Goal: Information Seeking & Learning: Learn about a topic

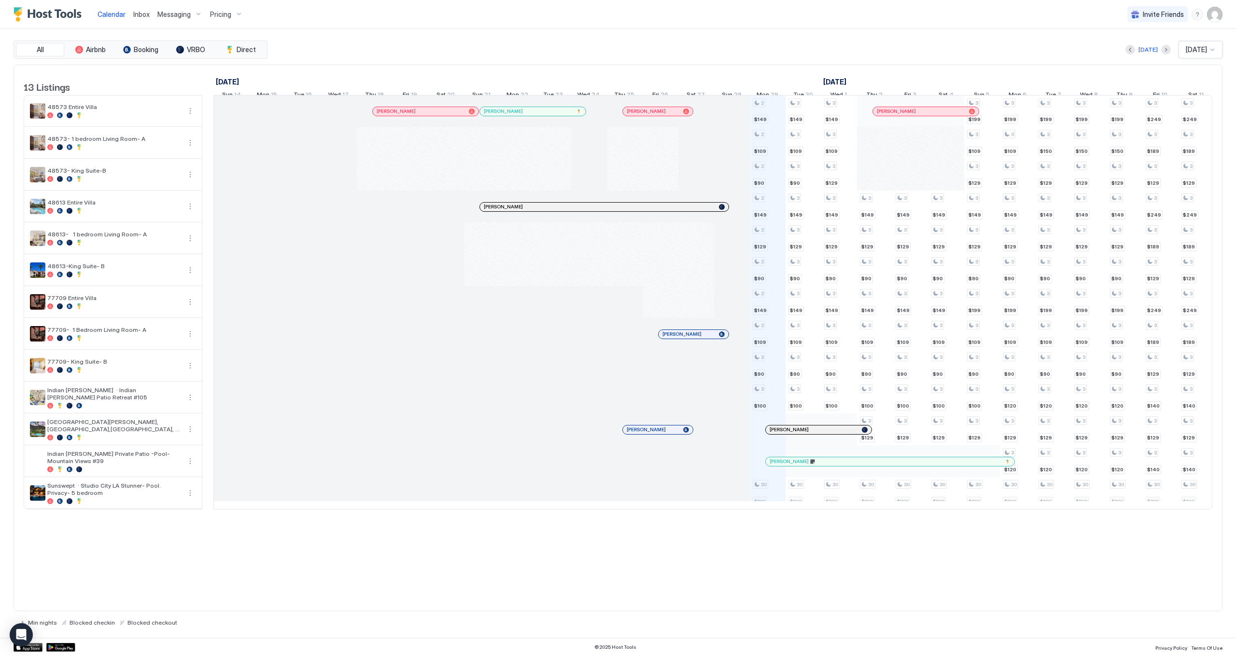
scroll to position [0, 536]
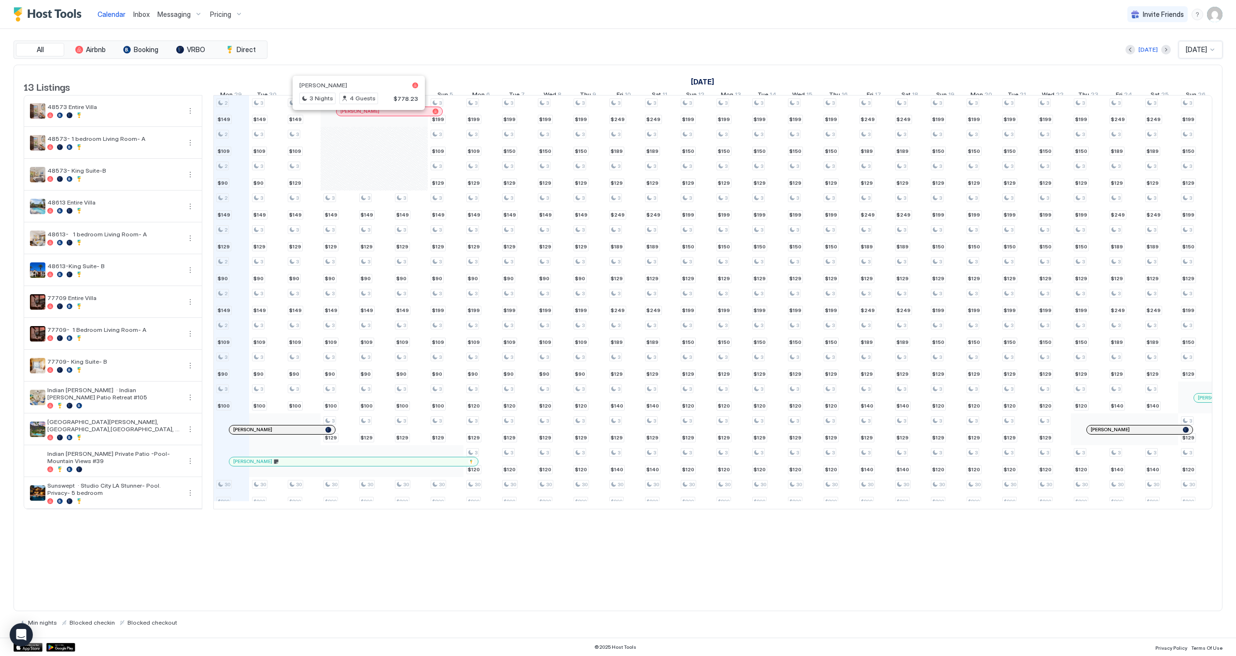
click at [354, 115] on div at bounding box center [354, 112] width 8 height 8
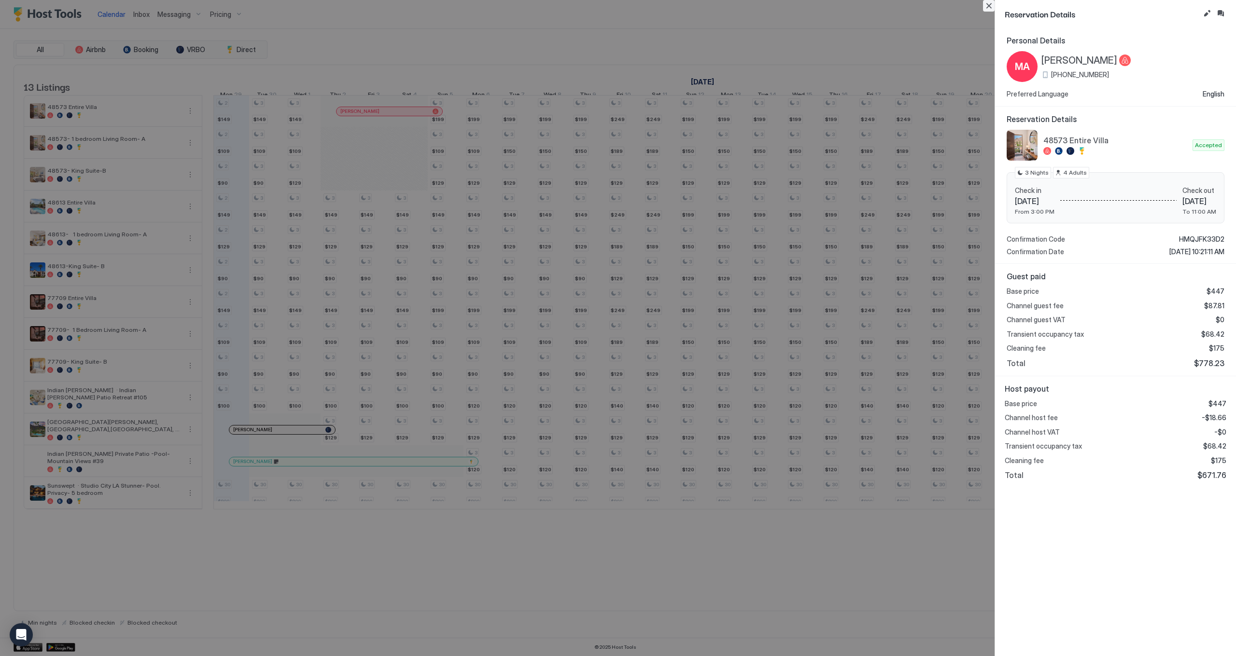
click at [984, 9] on button "Close" at bounding box center [989, 6] width 12 height 12
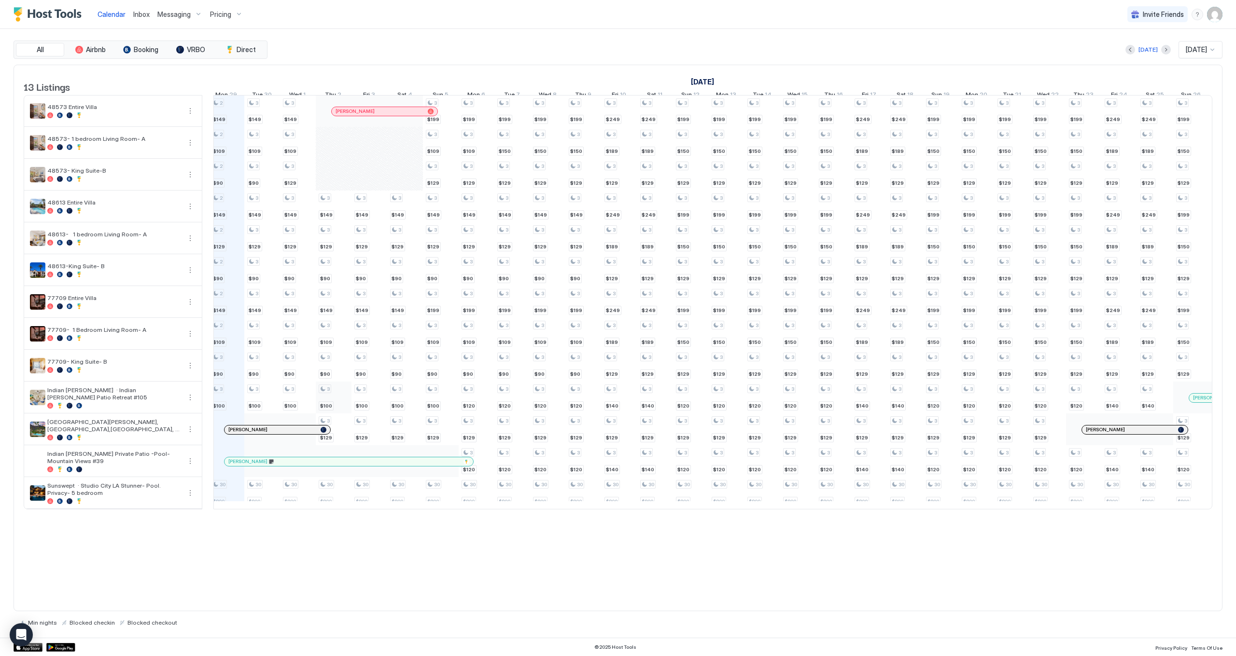
scroll to position [0, 541]
click at [248, 433] on div "[PERSON_NAME]" at bounding box center [277, 430] width 106 height 9
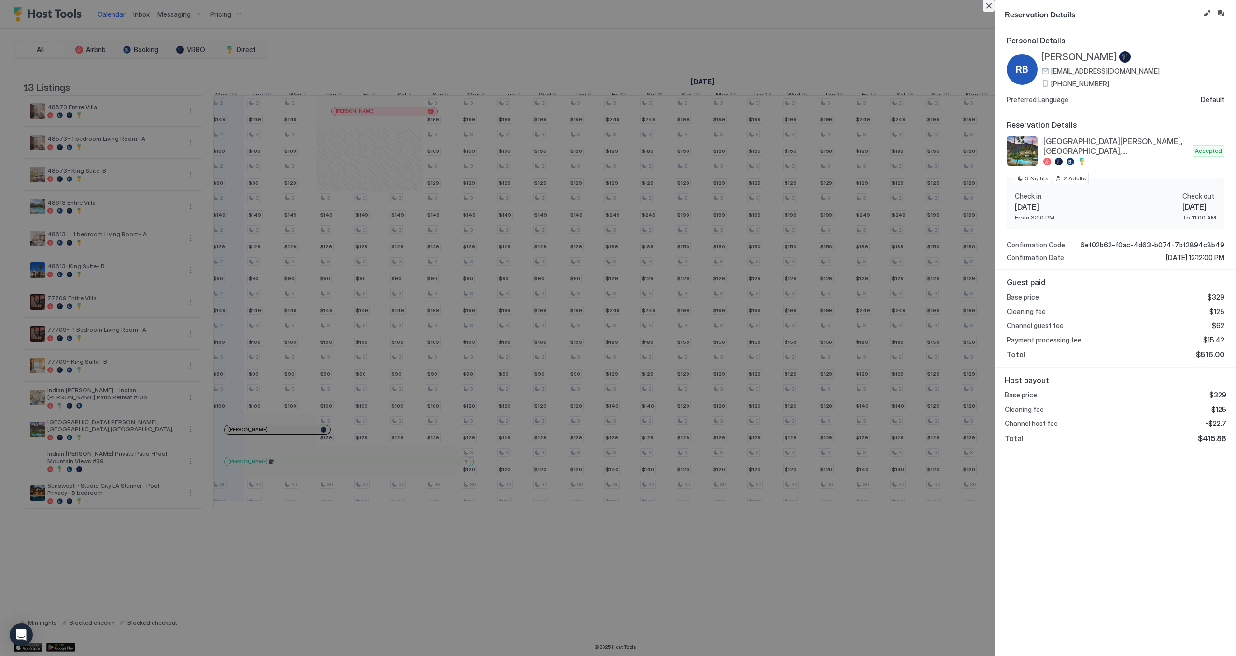
click at [988, 4] on button "Close" at bounding box center [989, 6] width 12 height 12
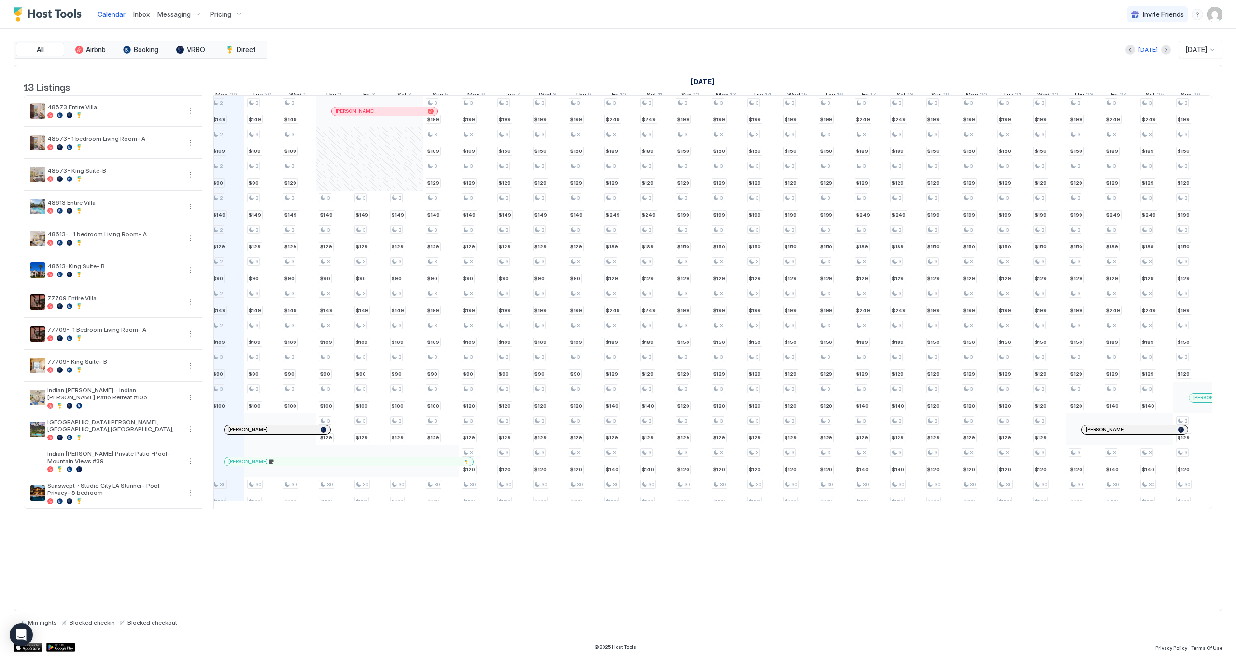
click at [319, 434] on div at bounding box center [319, 430] width 8 height 8
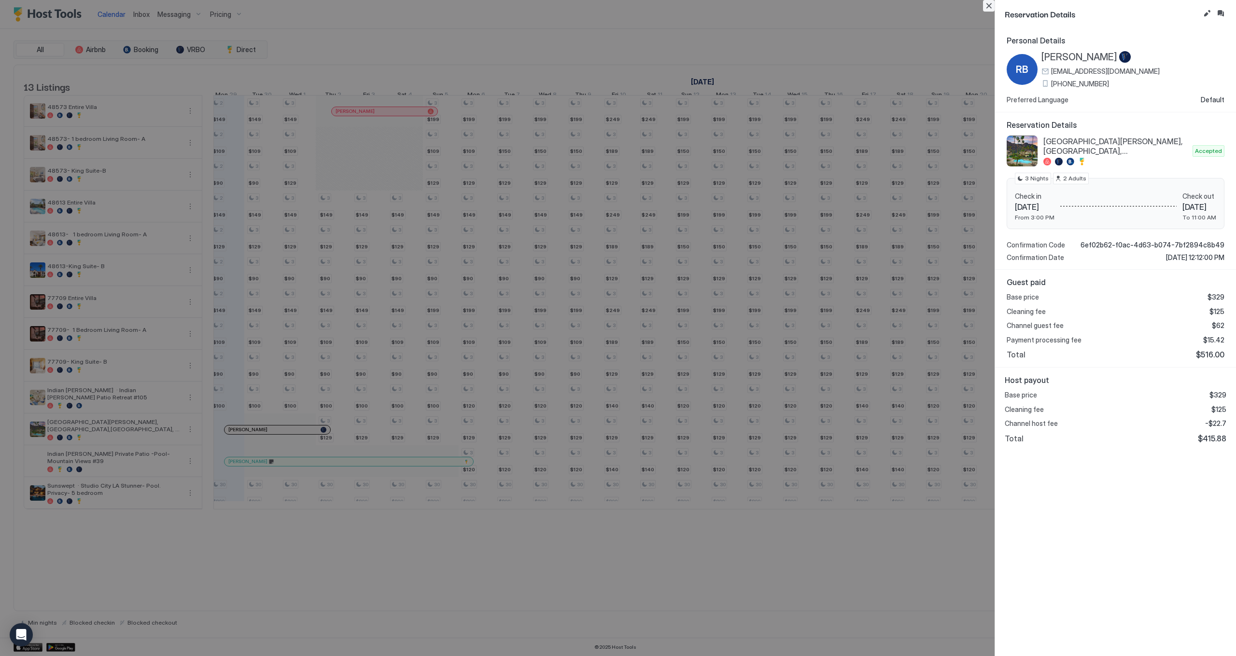
click at [988, 5] on button "Close" at bounding box center [989, 6] width 12 height 12
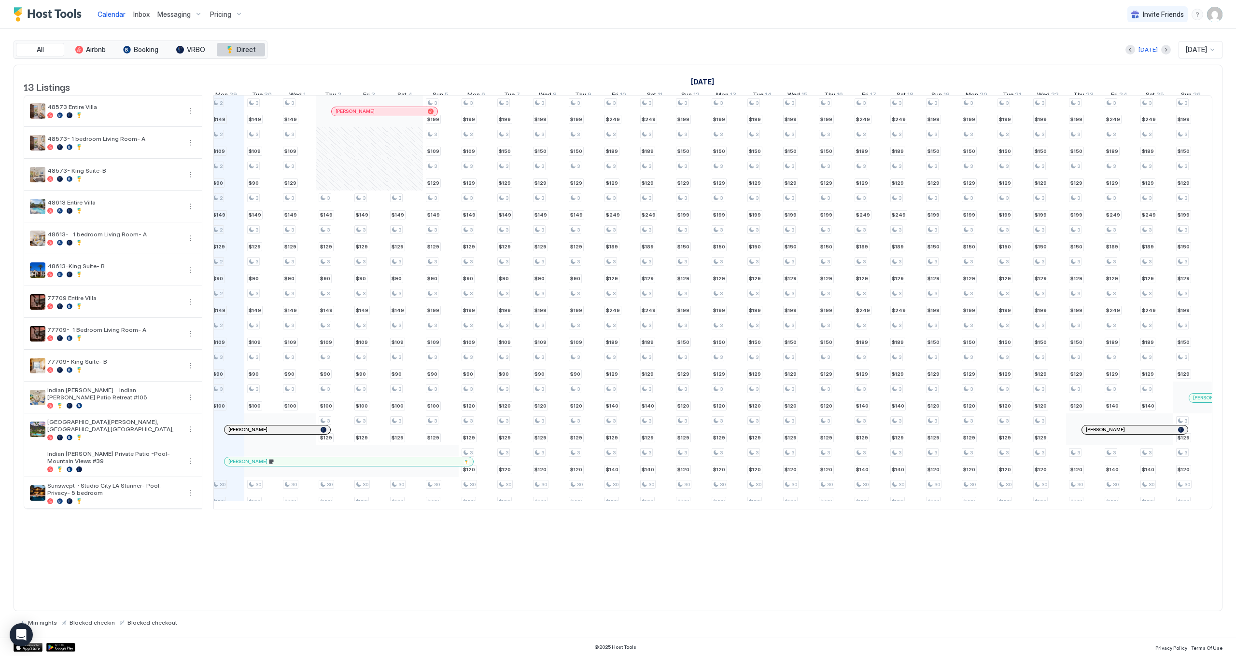
click at [241, 52] on span "Direct" at bounding box center [246, 49] width 19 height 9
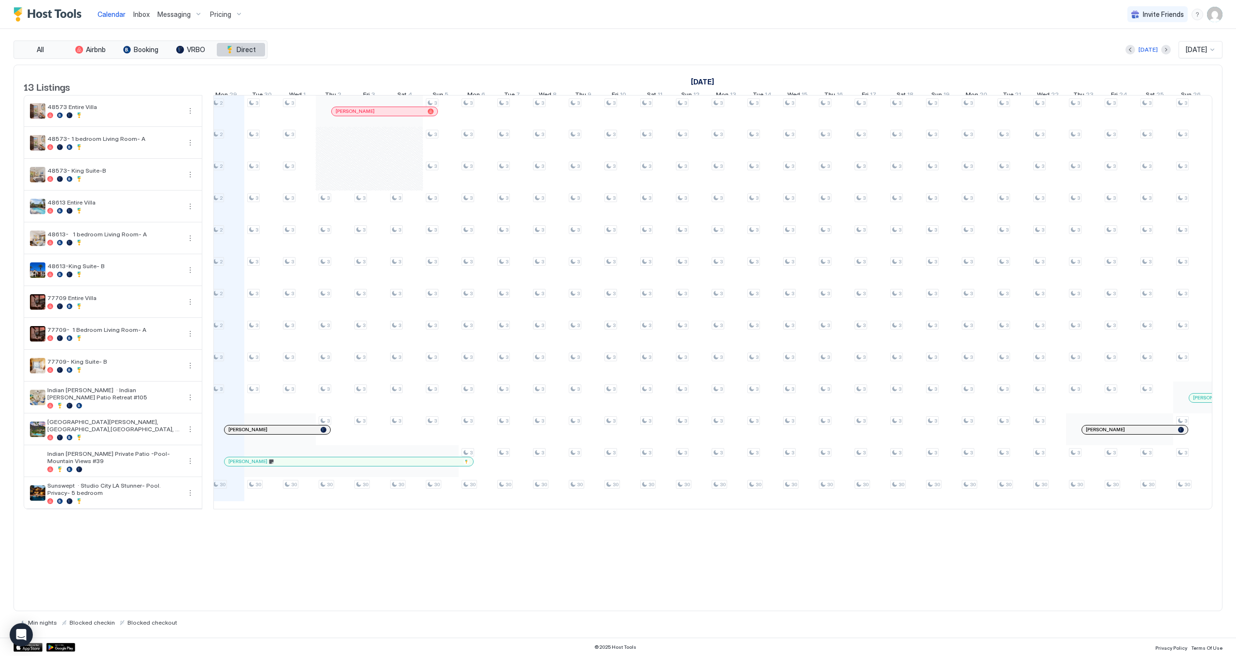
click at [248, 52] on span "Direct" at bounding box center [246, 49] width 19 height 9
click at [236, 47] on button "Direct" at bounding box center [241, 50] width 48 height 14
click at [222, 14] on span "Pricing" at bounding box center [220, 14] width 21 height 9
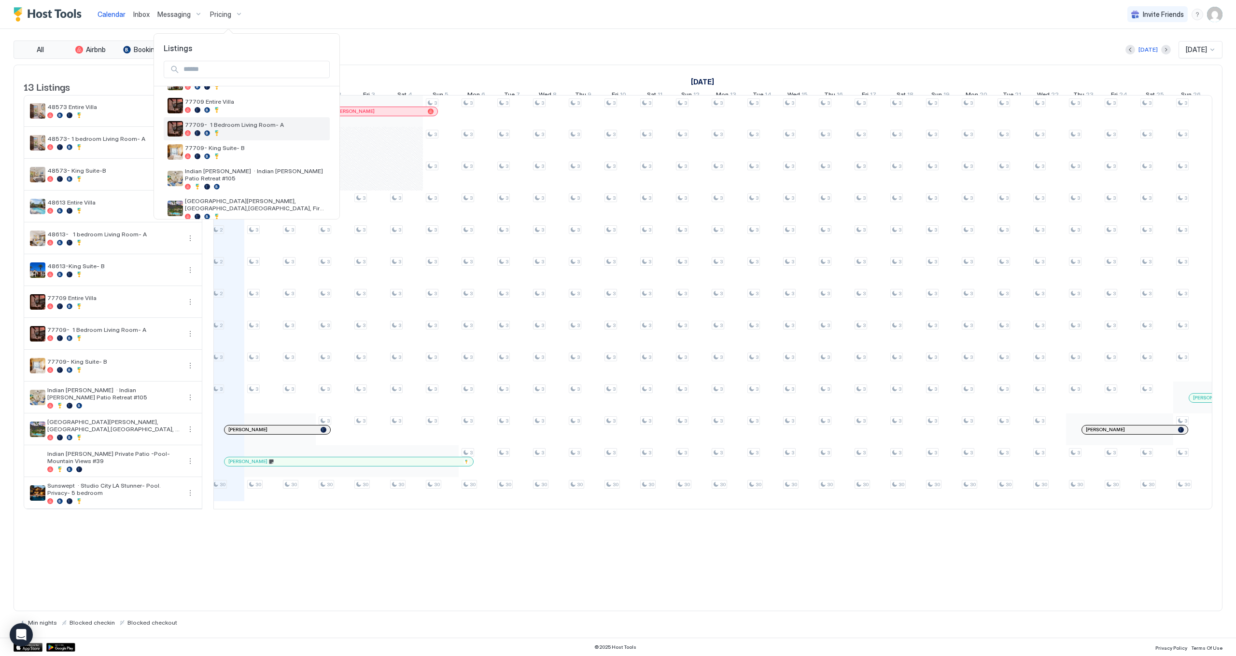
scroll to position [162, 0]
click at [217, 197] on div "[GEOGRAPHIC_DATA][PERSON_NAME], [GEOGRAPHIC_DATA],[GEOGRAPHIC_DATA], Fire pit #…" at bounding box center [255, 206] width 141 height 22
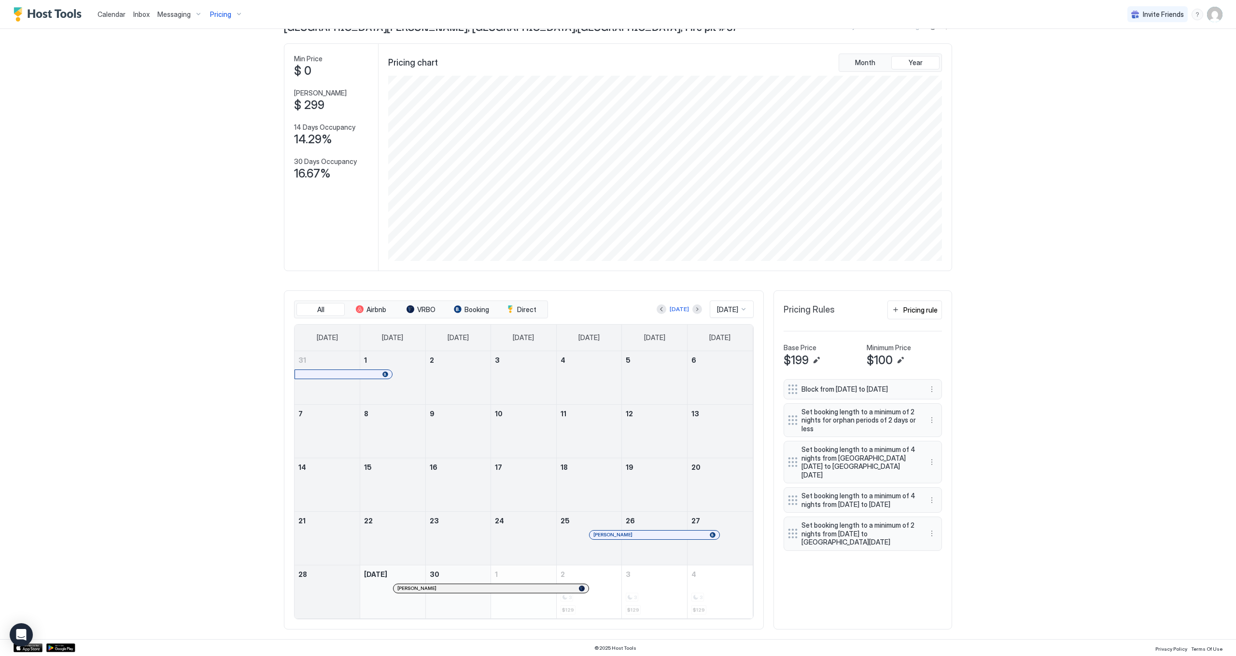
scroll to position [33, 0]
click at [615, 537] on div at bounding box center [616, 536] width 8 height 8
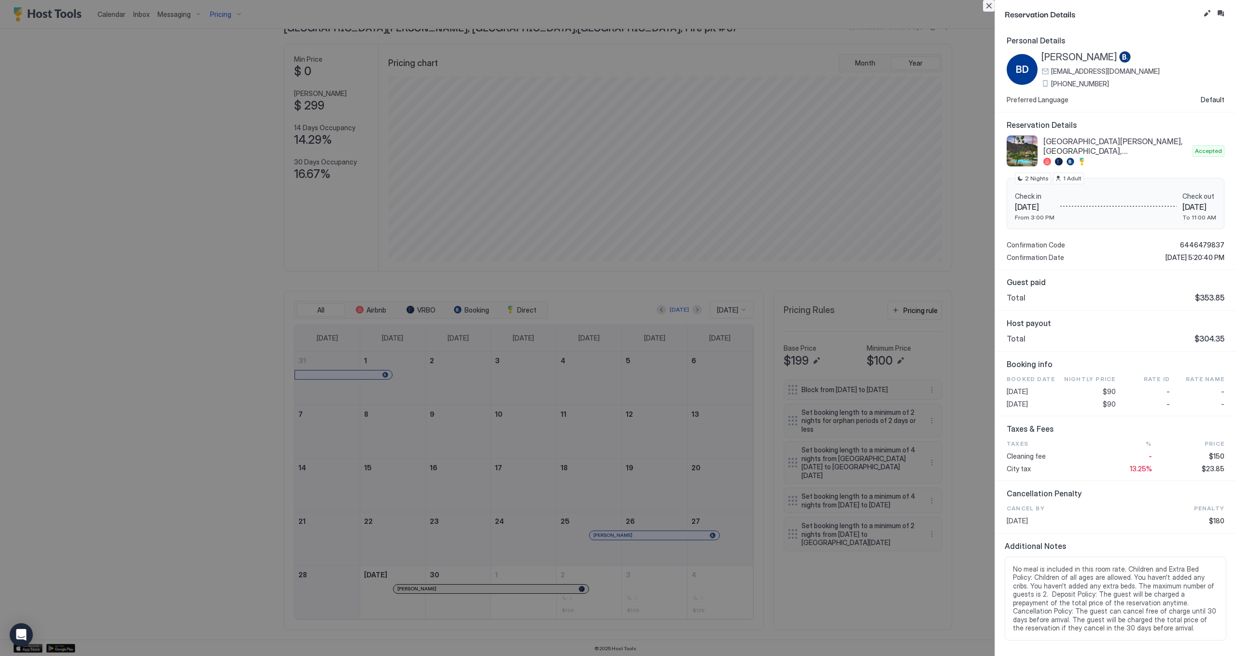
click at [990, 6] on button "Close" at bounding box center [989, 6] width 12 height 12
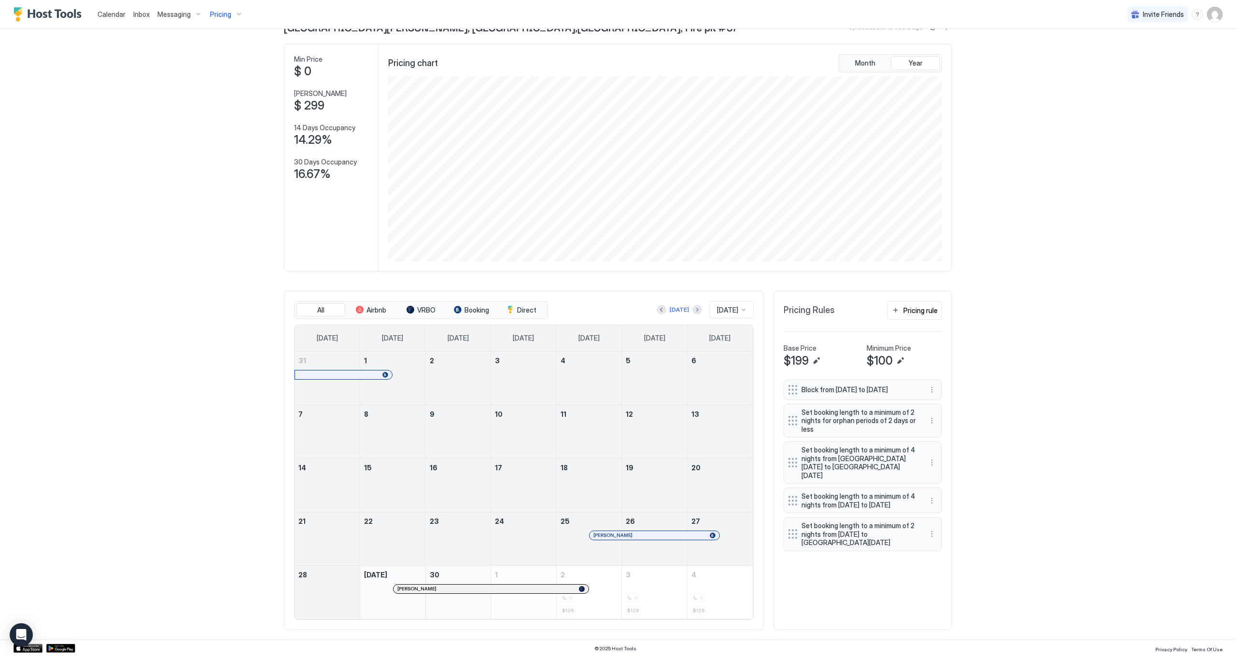
click at [227, 14] on span "Pricing" at bounding box center [220, 14] width 21 height 9
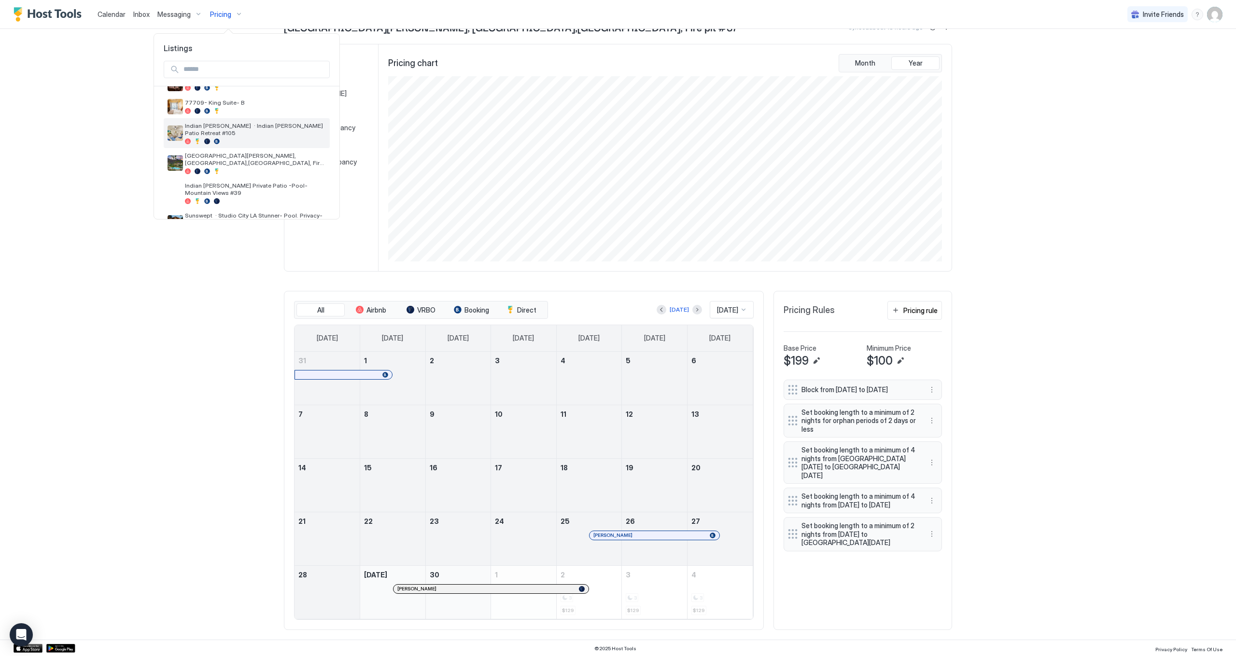
scroll to position [206, 0]
click at [209, 181] on span "Indian [PERSON_NAME] Private Patio -Pool- Mountain Views #39" at bounding box center [255, 188] width 141 height 14
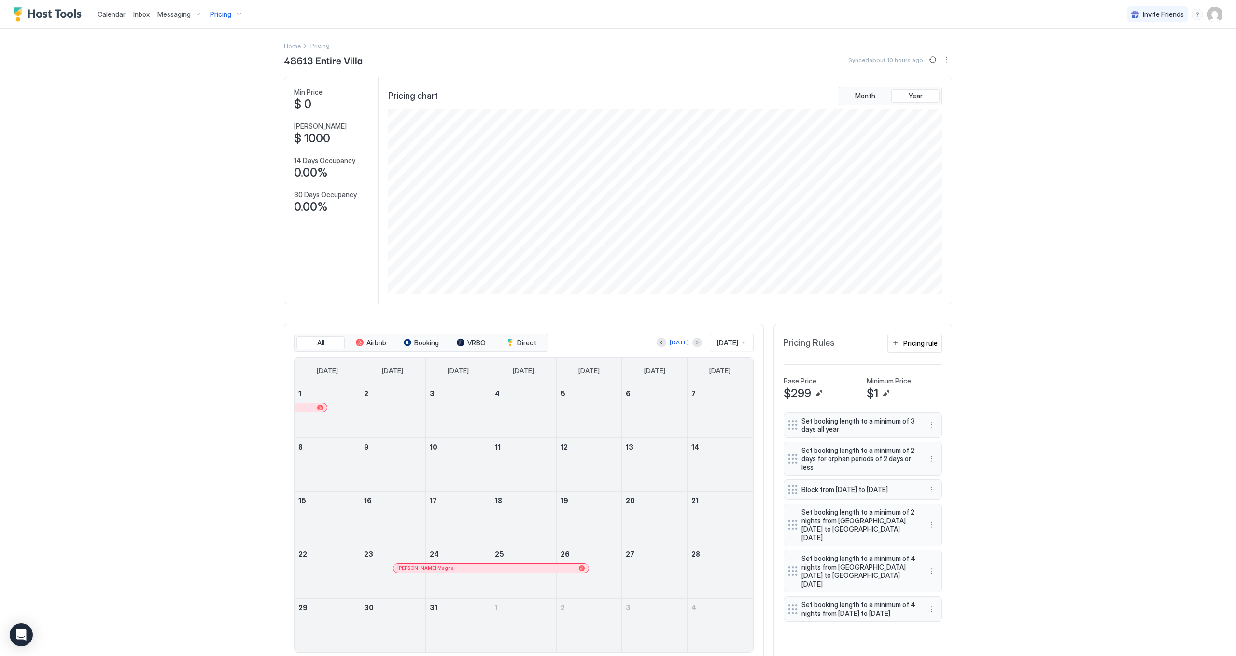
scroll to position [185, 556]
click at [108, 9] on div "Calendar" at bounding box center [112, 14] width 36 height 18
click at [120, 14] on span "Calendar" at bounding box center [111, 14] width 28 height 8
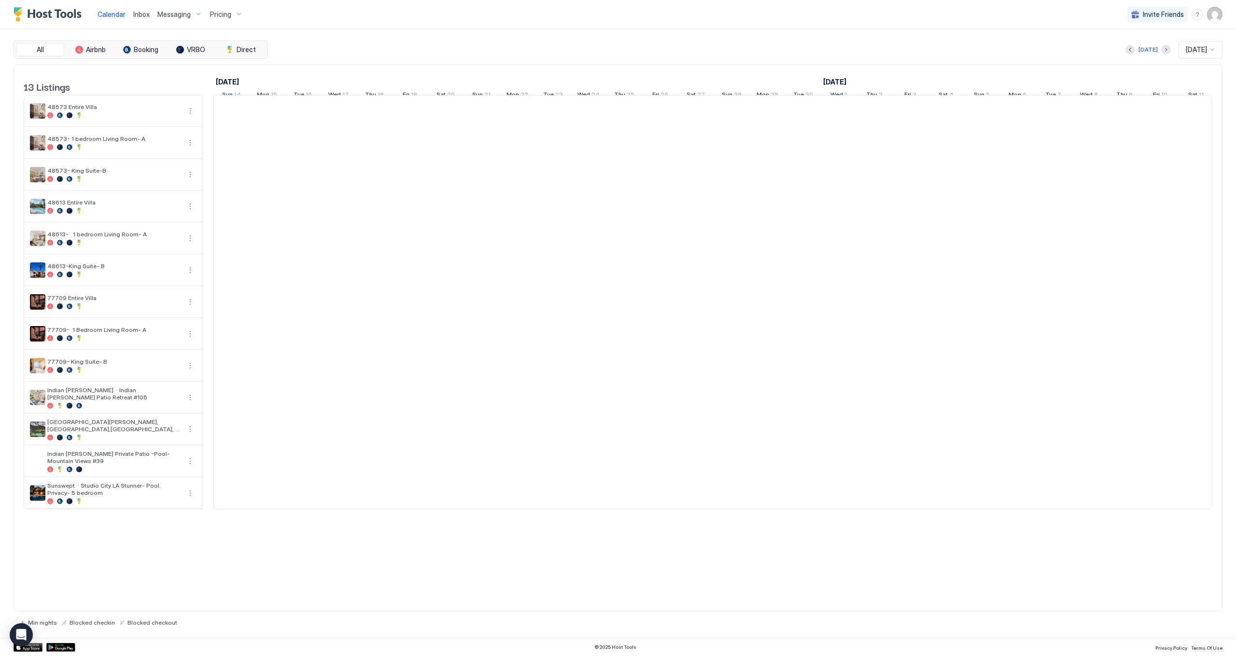
scroll to position [0, 536]
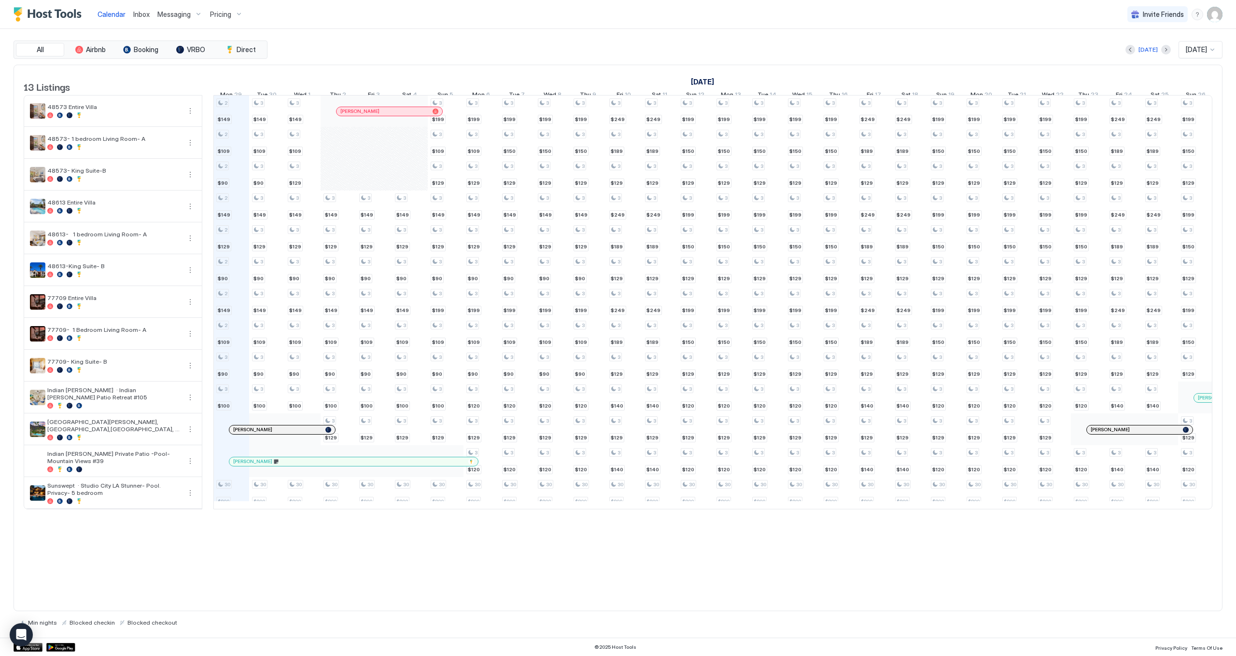
click at [228, 17] on span "Pricing" at bounding box center [220, 14] width 21 height 9
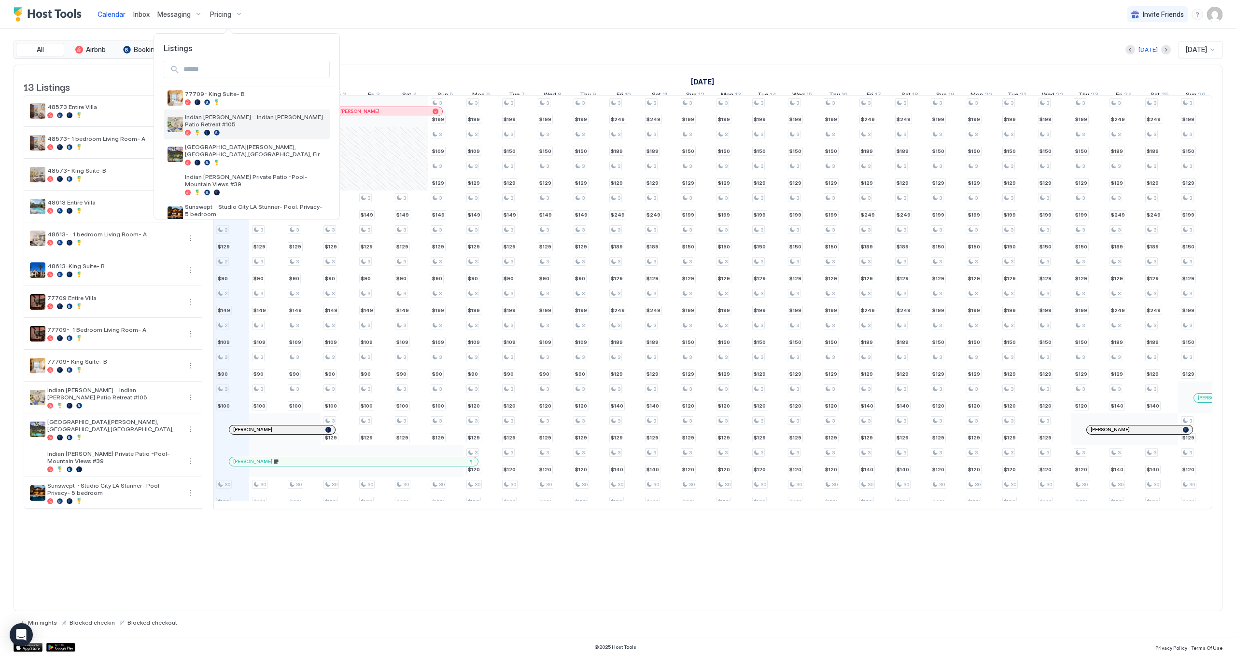
scroll to position [214, 0]
click at [250, 144] on span "[GEOGRAPHIC_DATA][PERSON_NAME], [GEOGRAPHIC_DATA],[GEOGRAPHIC_DATA], Fire pit #…" at bounding box center [255, 151] width 141 height 14
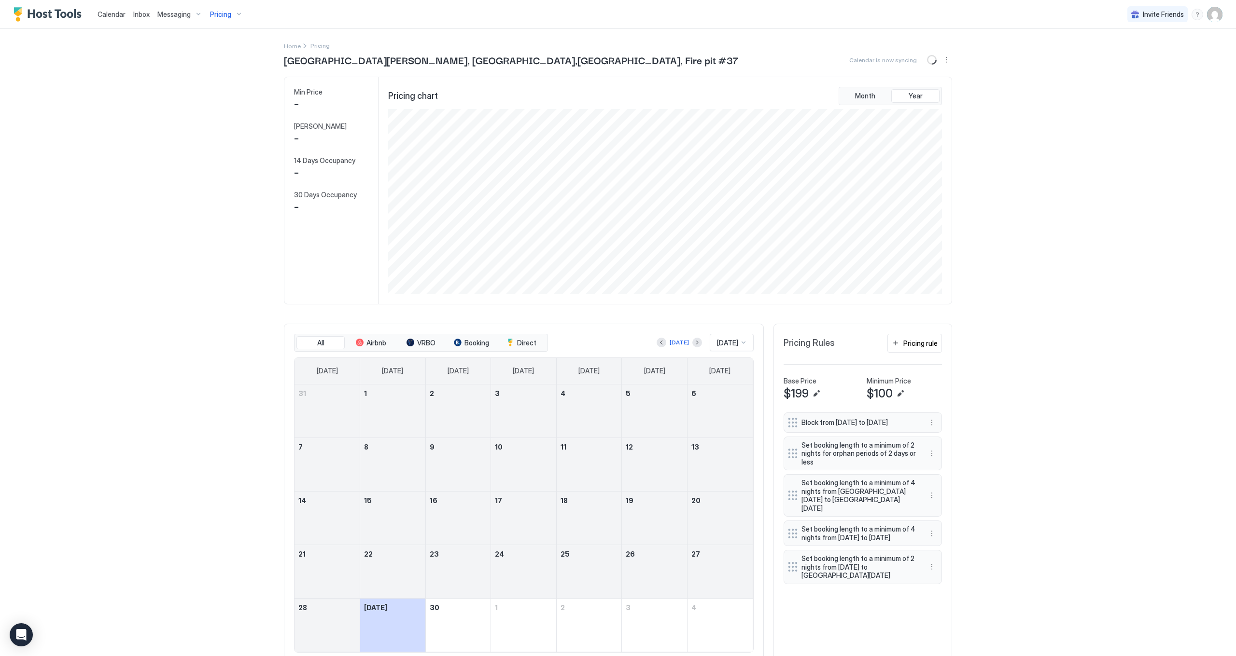
scroll to position [185, 556]
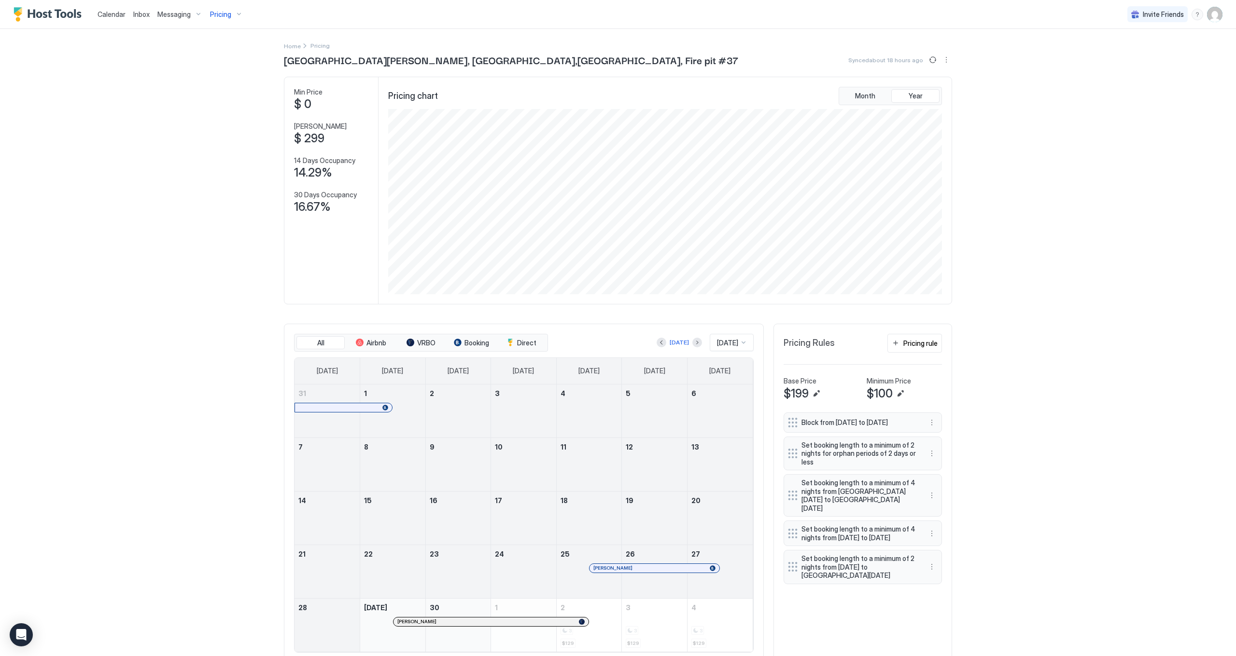
click at [224, 22] on button "Pricing" at bounding box center [226, 14] width 41 height 28
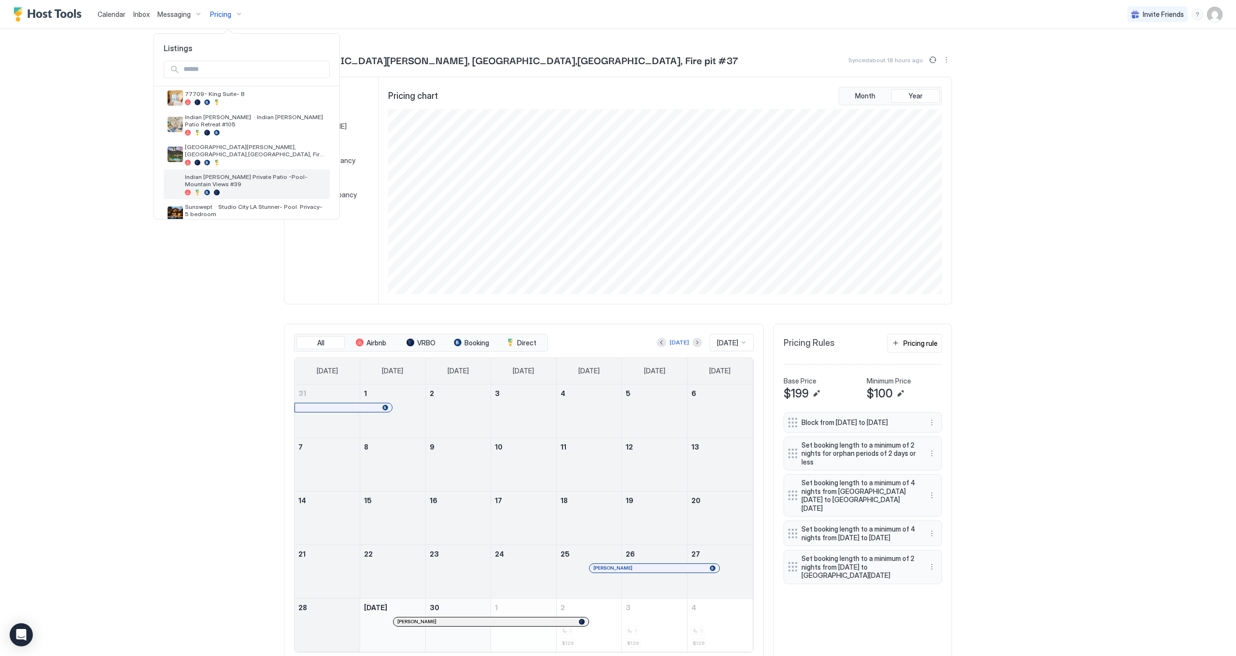
scroll to position [214, 0]
click at [210, 174] on span "Indian [PERSON_NAME] Private Patio -Pool- Mountain Views #39" at bounding box center [255, 181] width 141 height 14
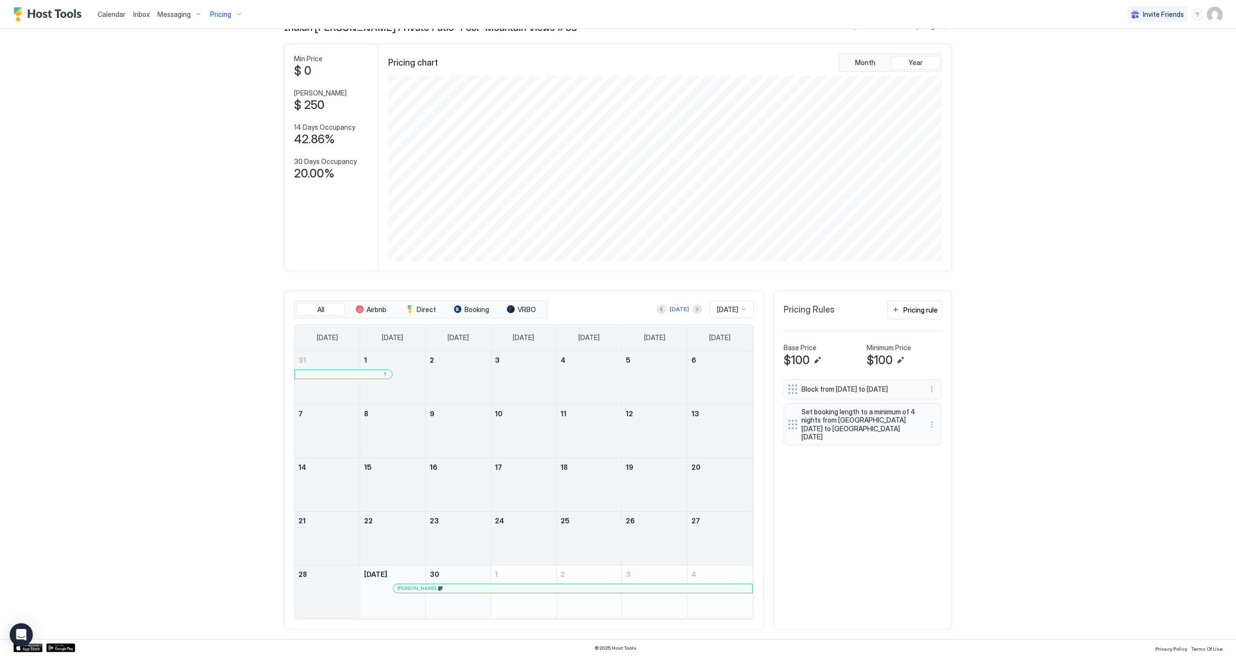
scroll to position [33, 0]
click at [692, 309] on button "Next month" at bounding box center [697, 310] width 10 height 10
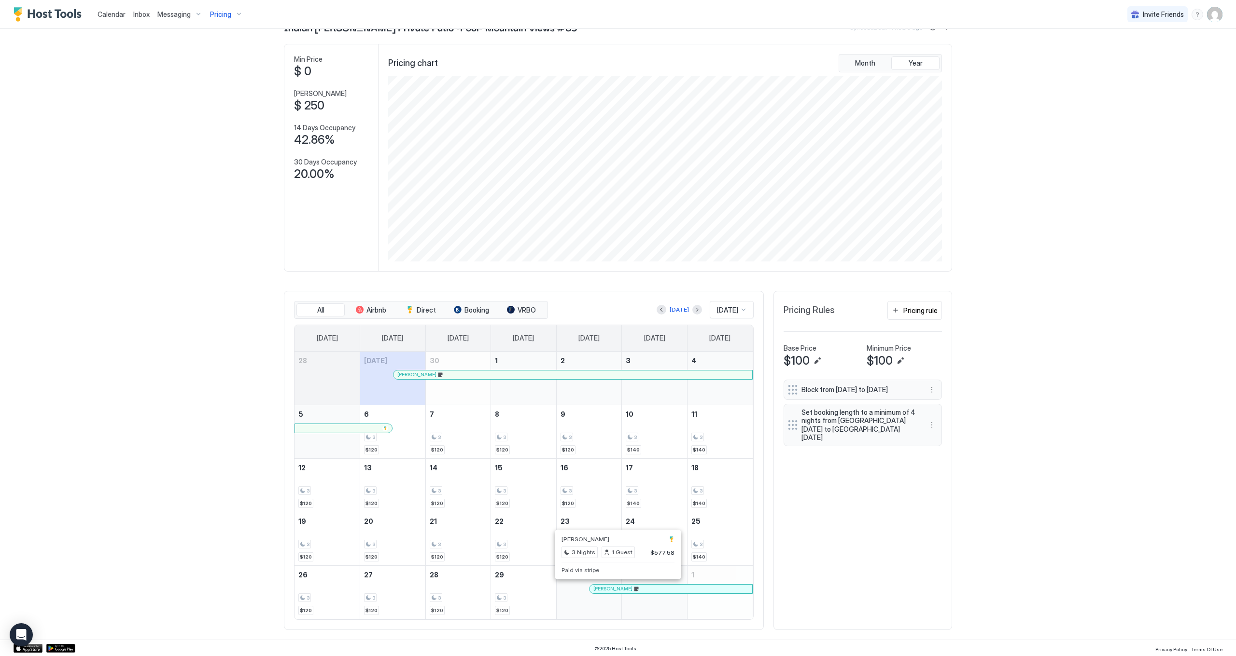
click at [614, 587] on div at bounding box center [614, 589] width 8 height 8
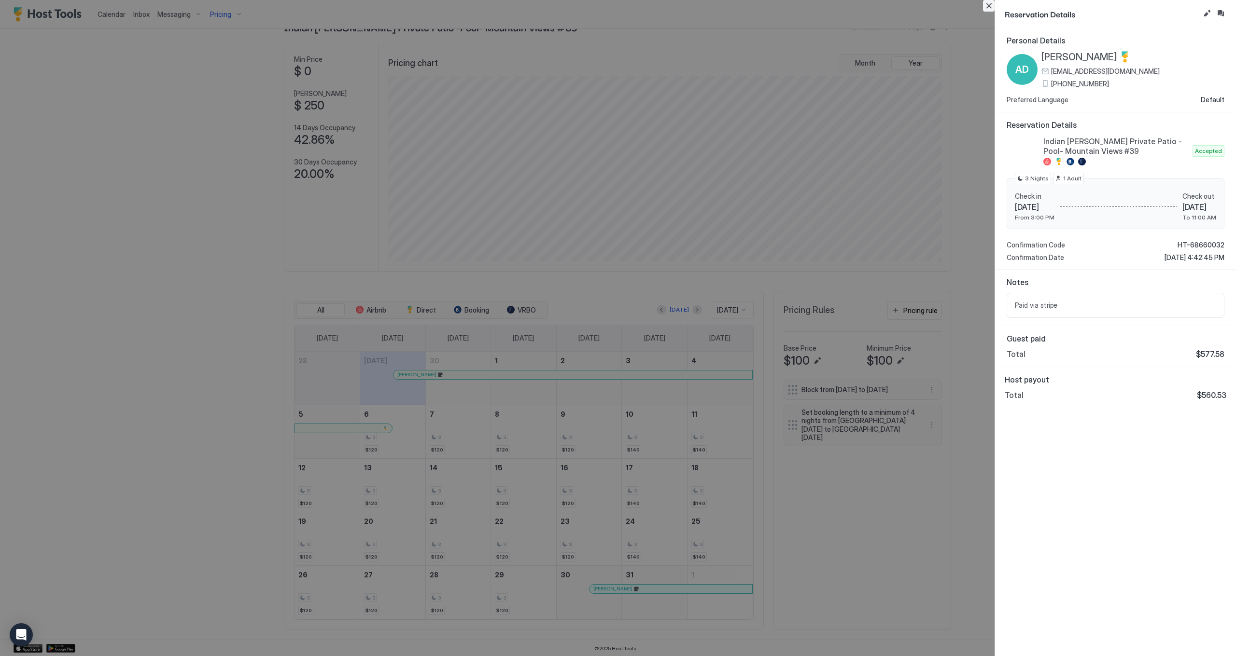
click at [984, 8] on button "Close" at bounding box center [989, 6] width 12 height 12
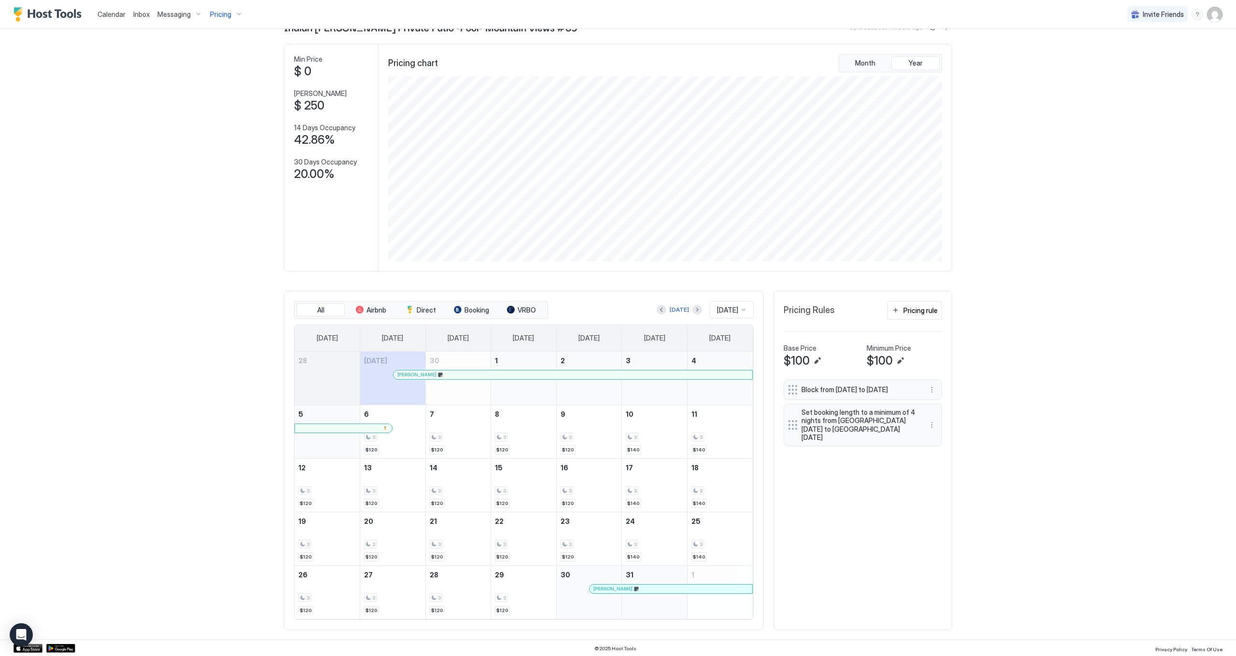
click at [231, 11] on div "Pricing" at bounding box center [226, 14] width 41 height 16
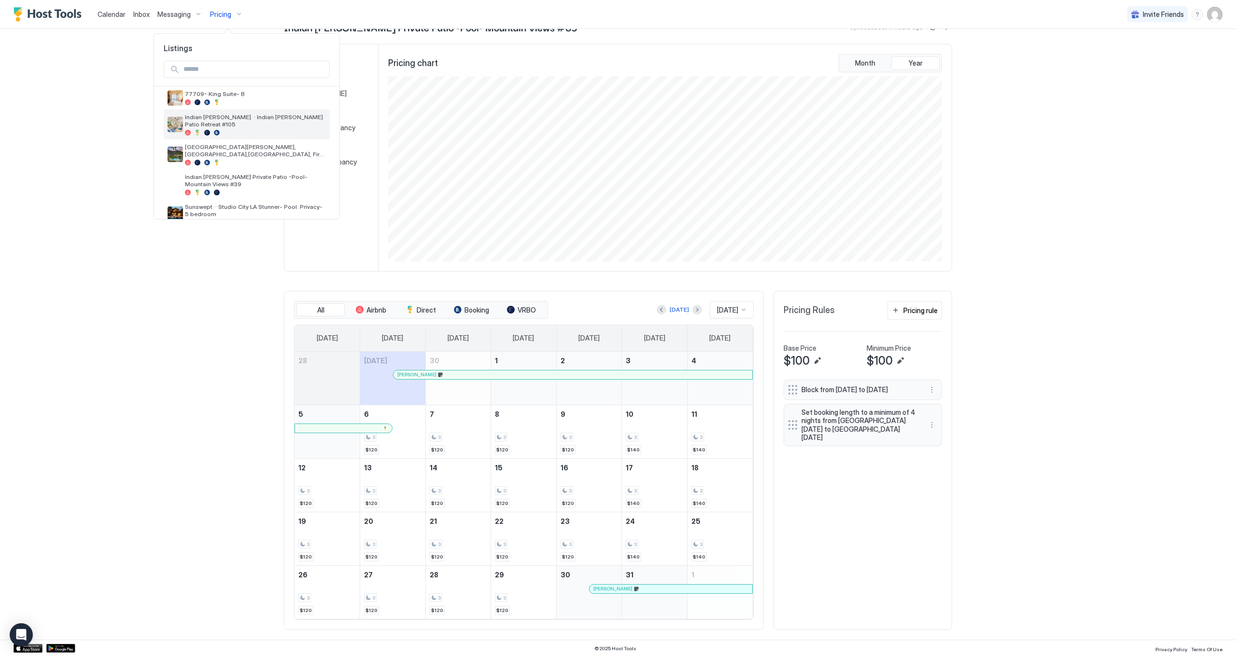
scroll to position [214, 0]
click at [234, 146] on div "[GEOGRAPHIC_DATA][PERSON_NAME], [GEOGRAPHIC_DATA],[GEOGRAPHIC_DATA], Fire pit #…" at bounding box center [255, 155] width 141 height 22
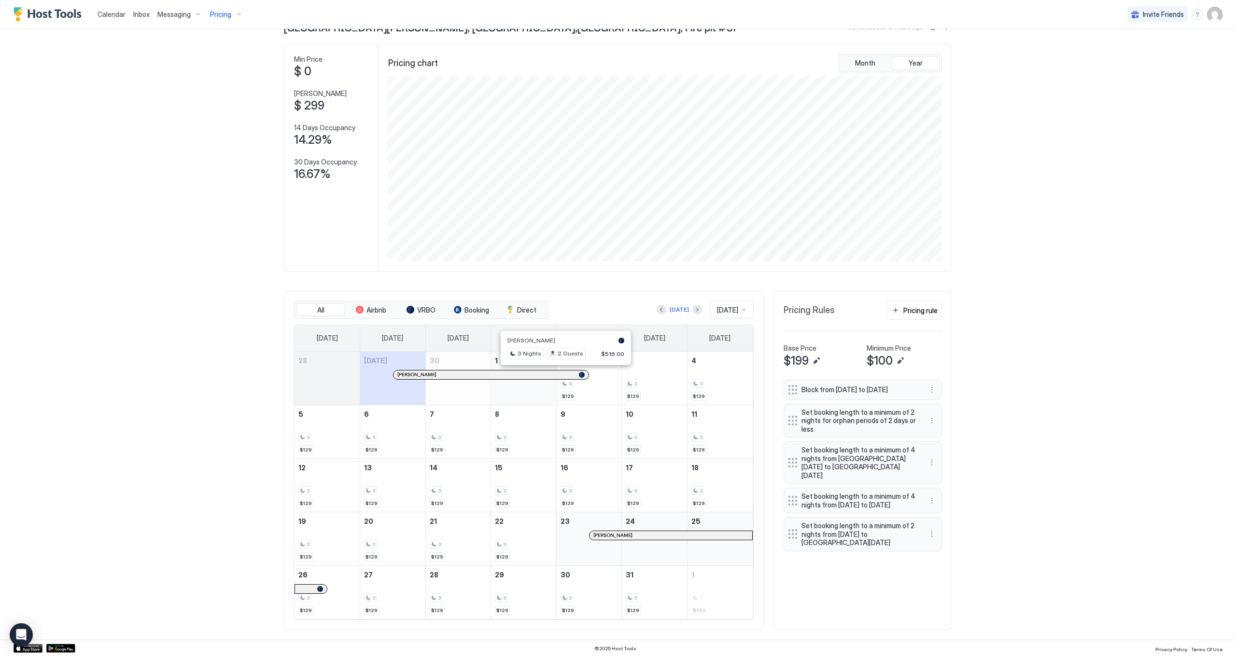
click at [562, 372] on div at bounding box center [562, 375] width 8 height 8
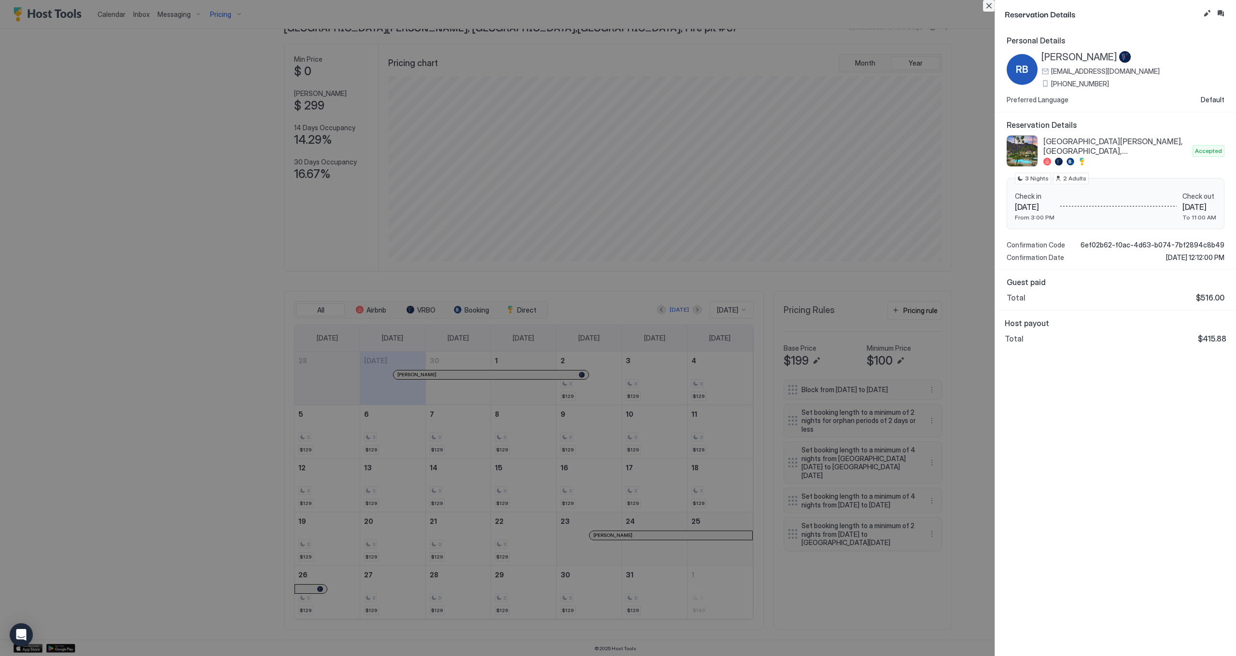
drag, startPoint x: 990, startPoint y: 8, endPoint x: 979, endPoint y: 11, distance: 11.6
click at [990, 8] on button "Close" at bounding box center [989, 6] width 12 height 12
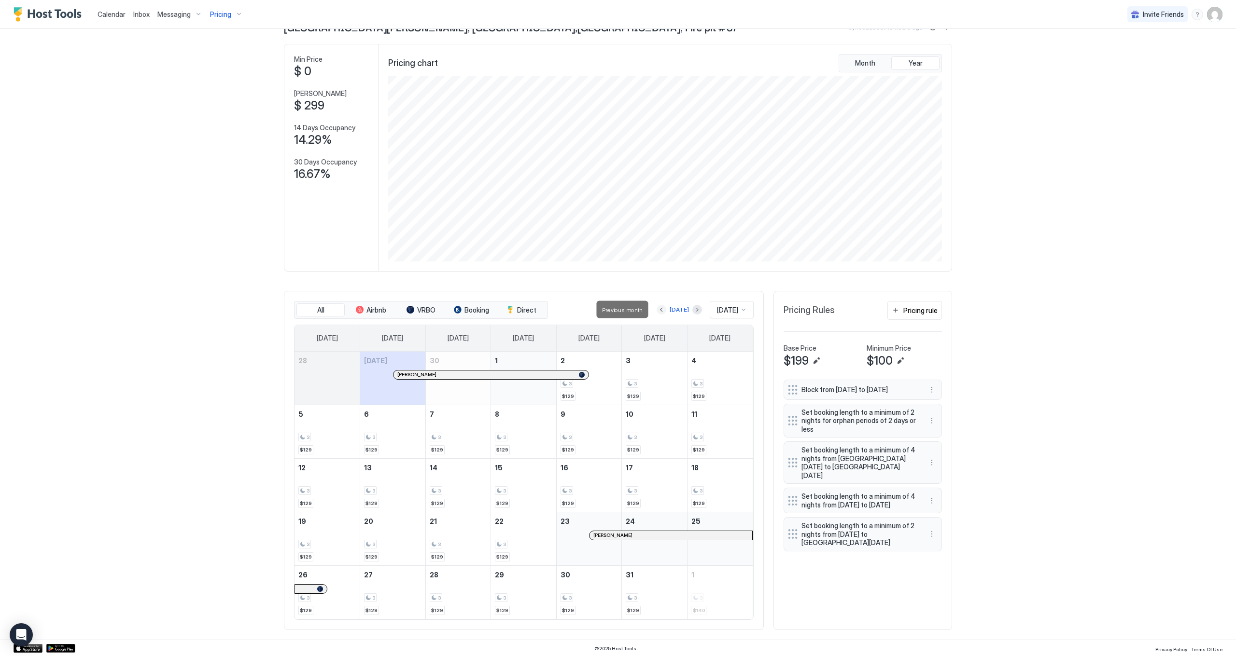
click at [660, 309] on button "Previous month" at bounding box center [661, 310] width 10 height 10
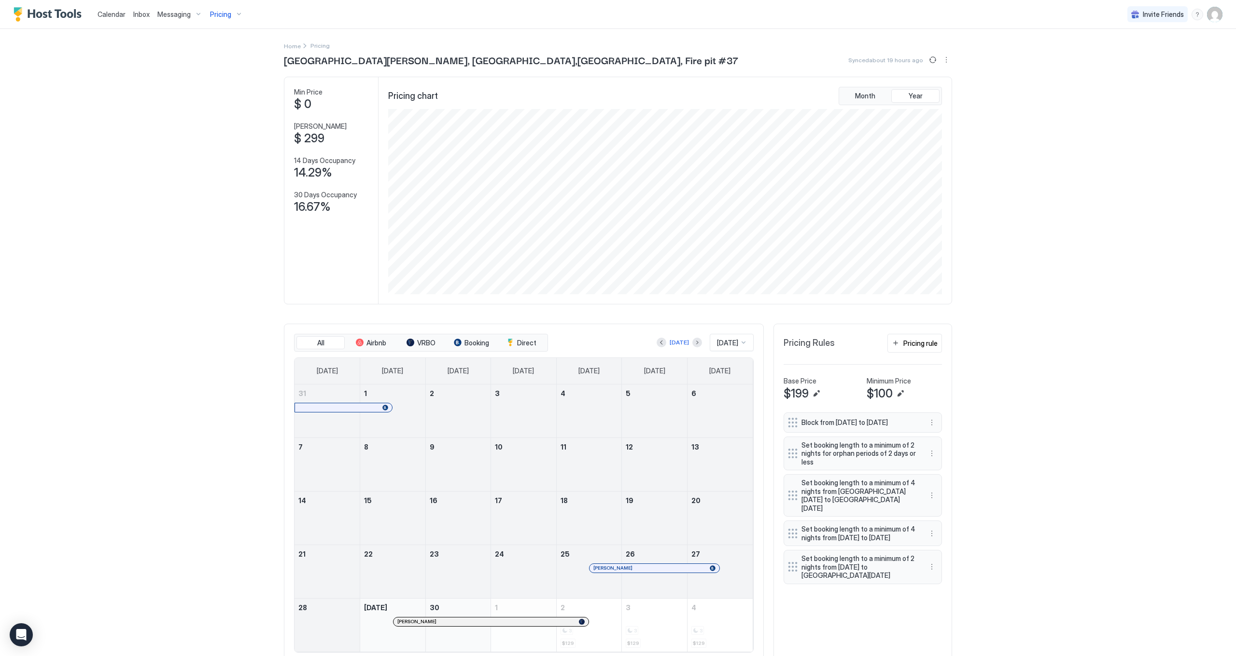
click at [327, 406] on div at bounding box center [327, 408] width 8 height 8
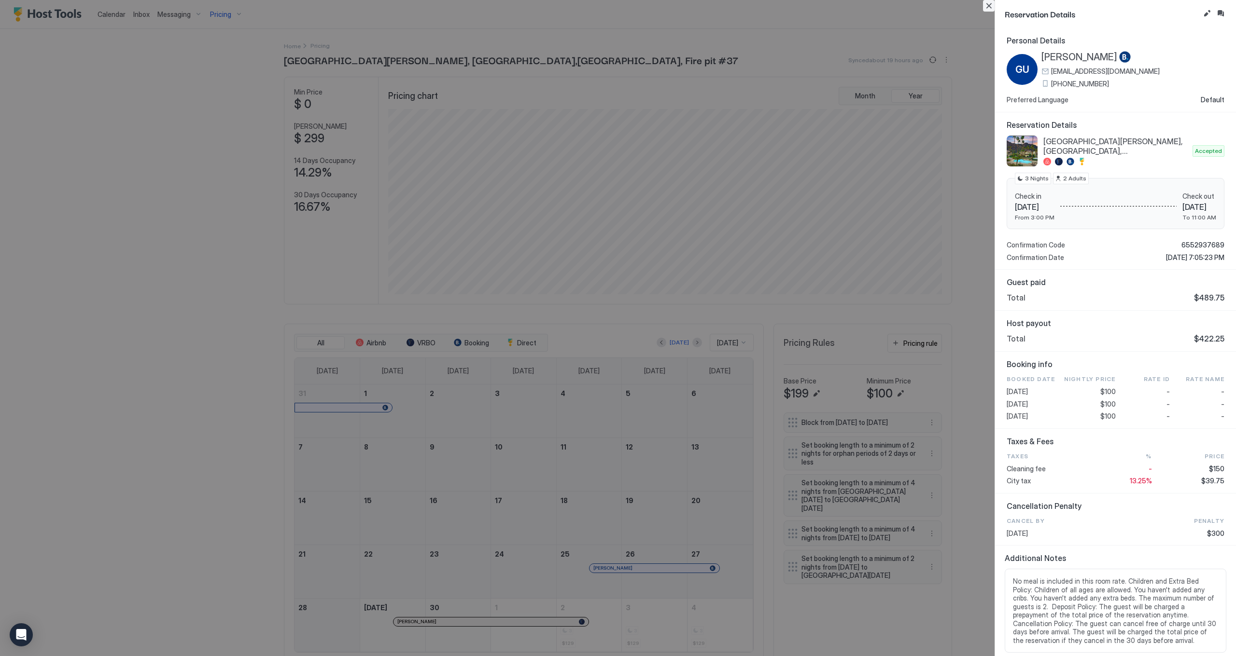
click at [987, 6] on button "Close" at bounding box center [989, 6] width 12 height 12
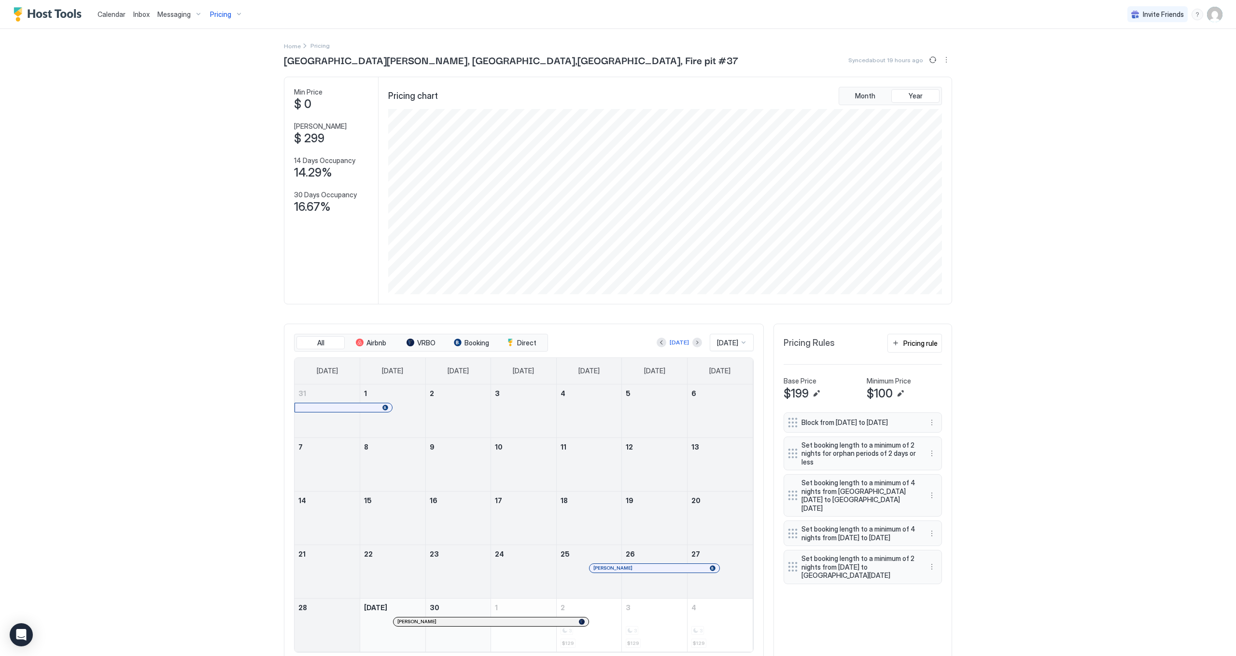
click at [600, 565] on div at bounding box center [601, 569] width 8 height 8
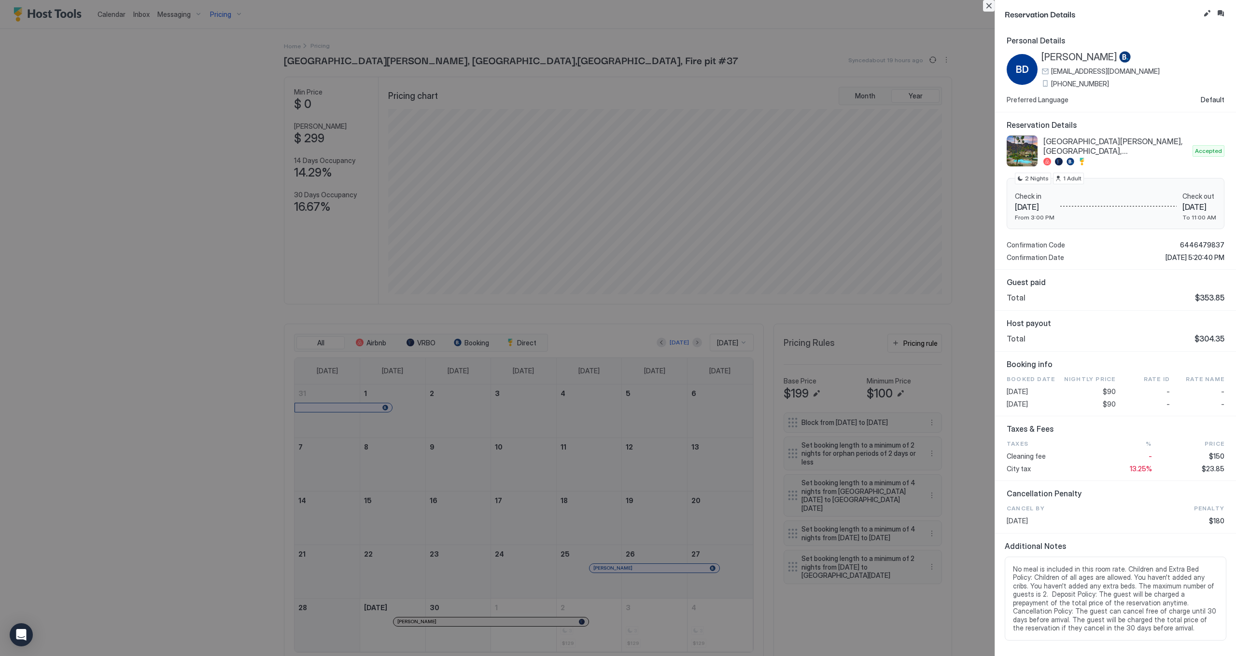
click at [993, 3] on button "Close" at bounding box center [989, 6] width 12 height 12
